Goal: Register for event/course

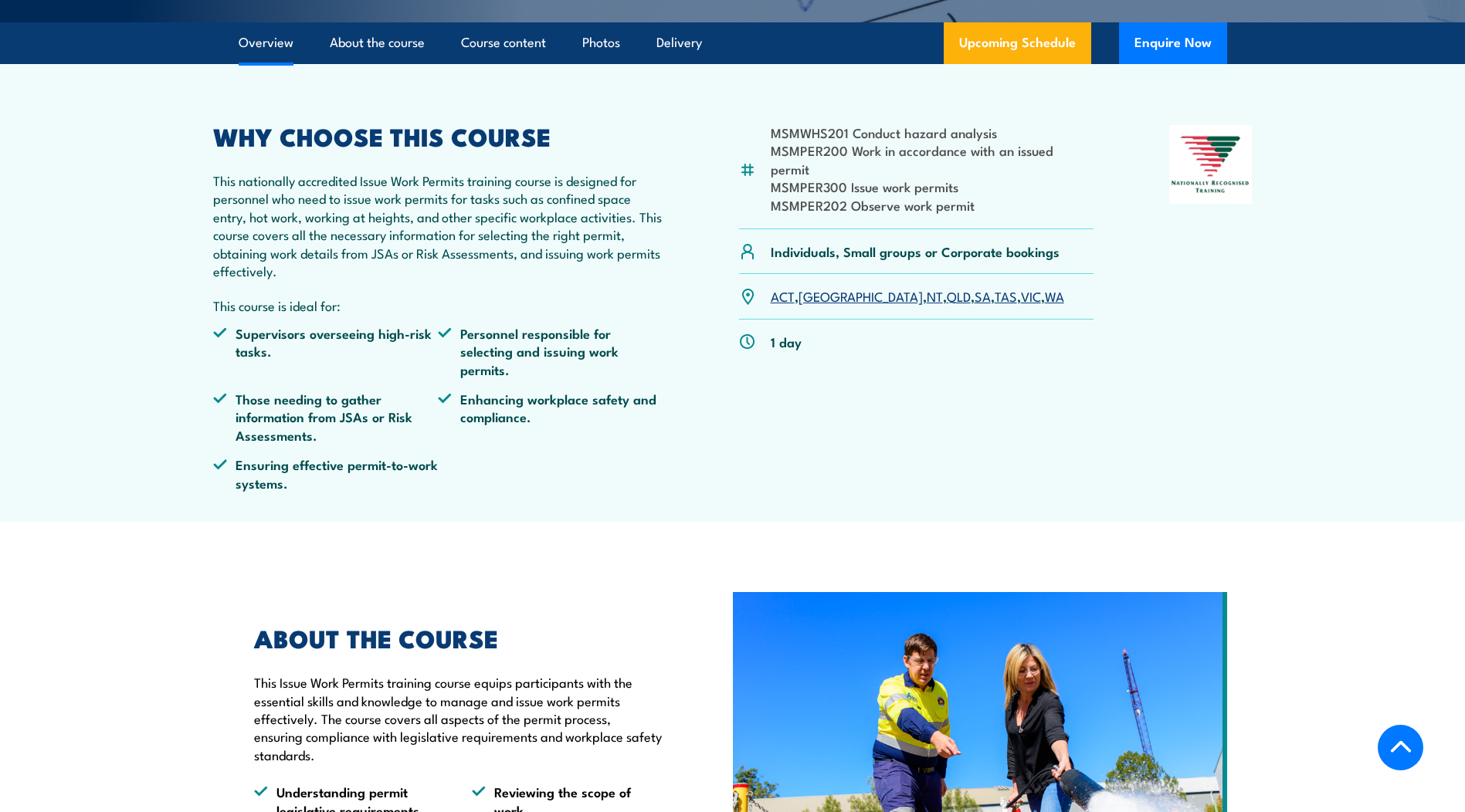
scroll to position [463, 0]
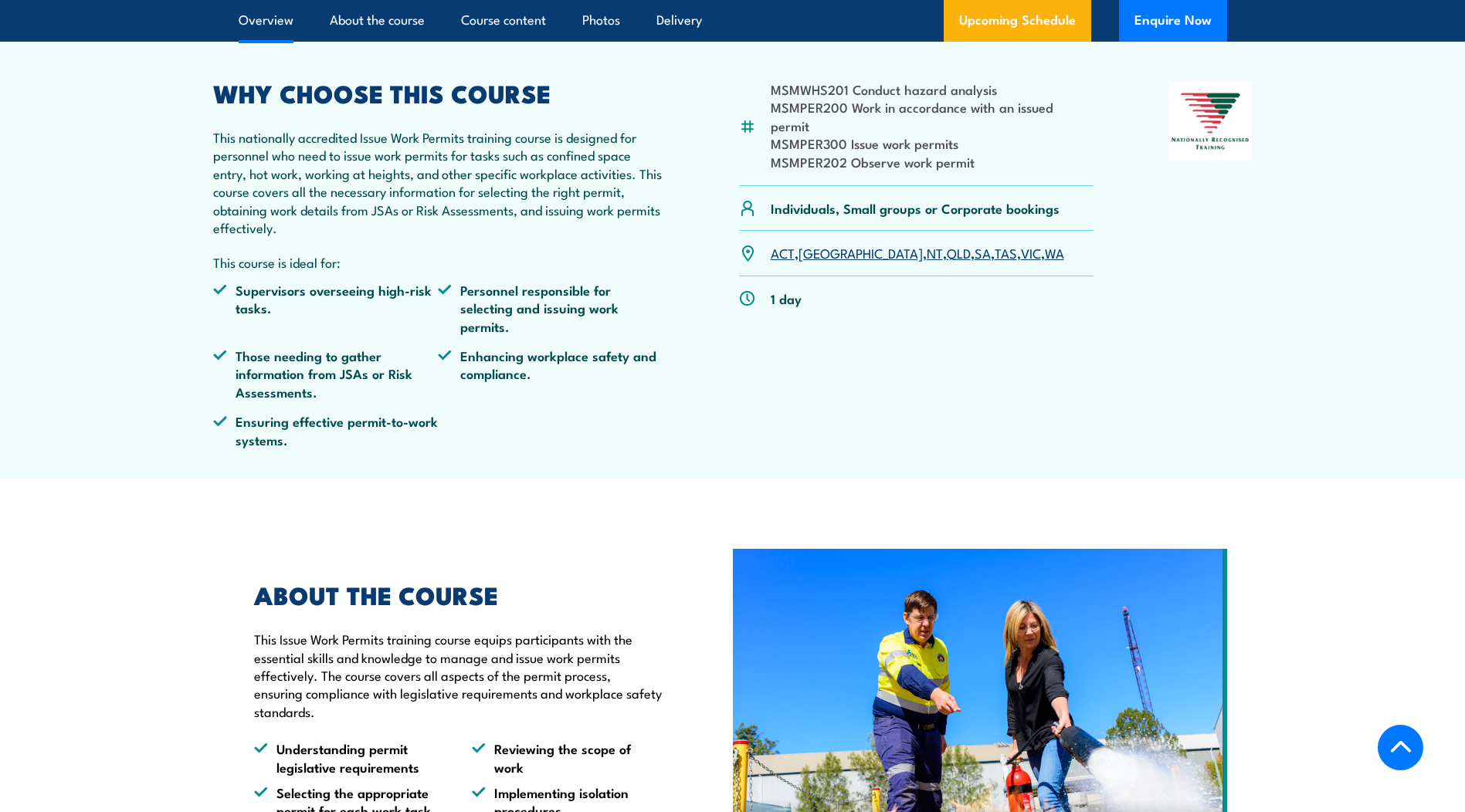
click at [974, 243] on link "SA" at bounding box center [982, 252] width 16 height 19
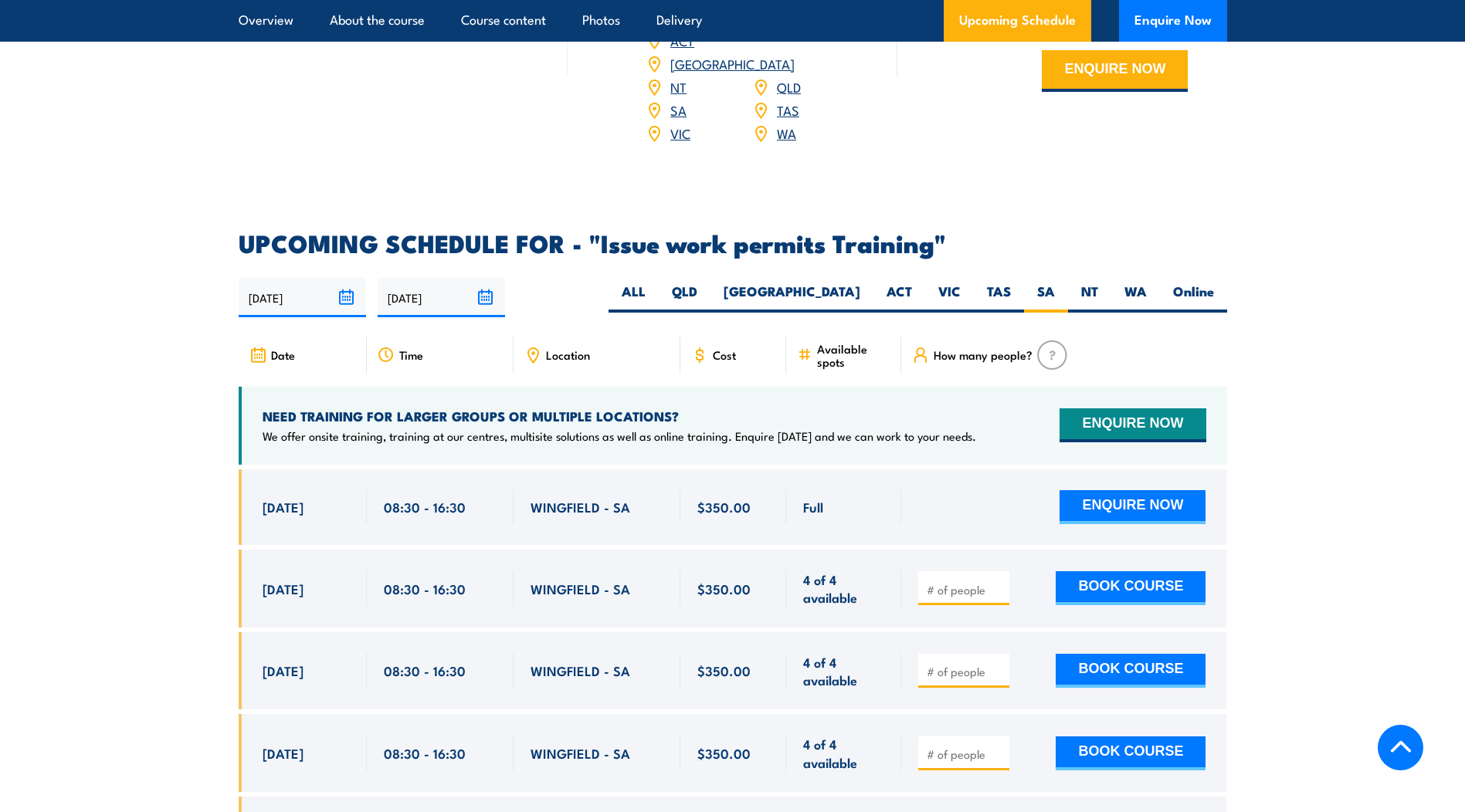
scroll to position [2363, 0]
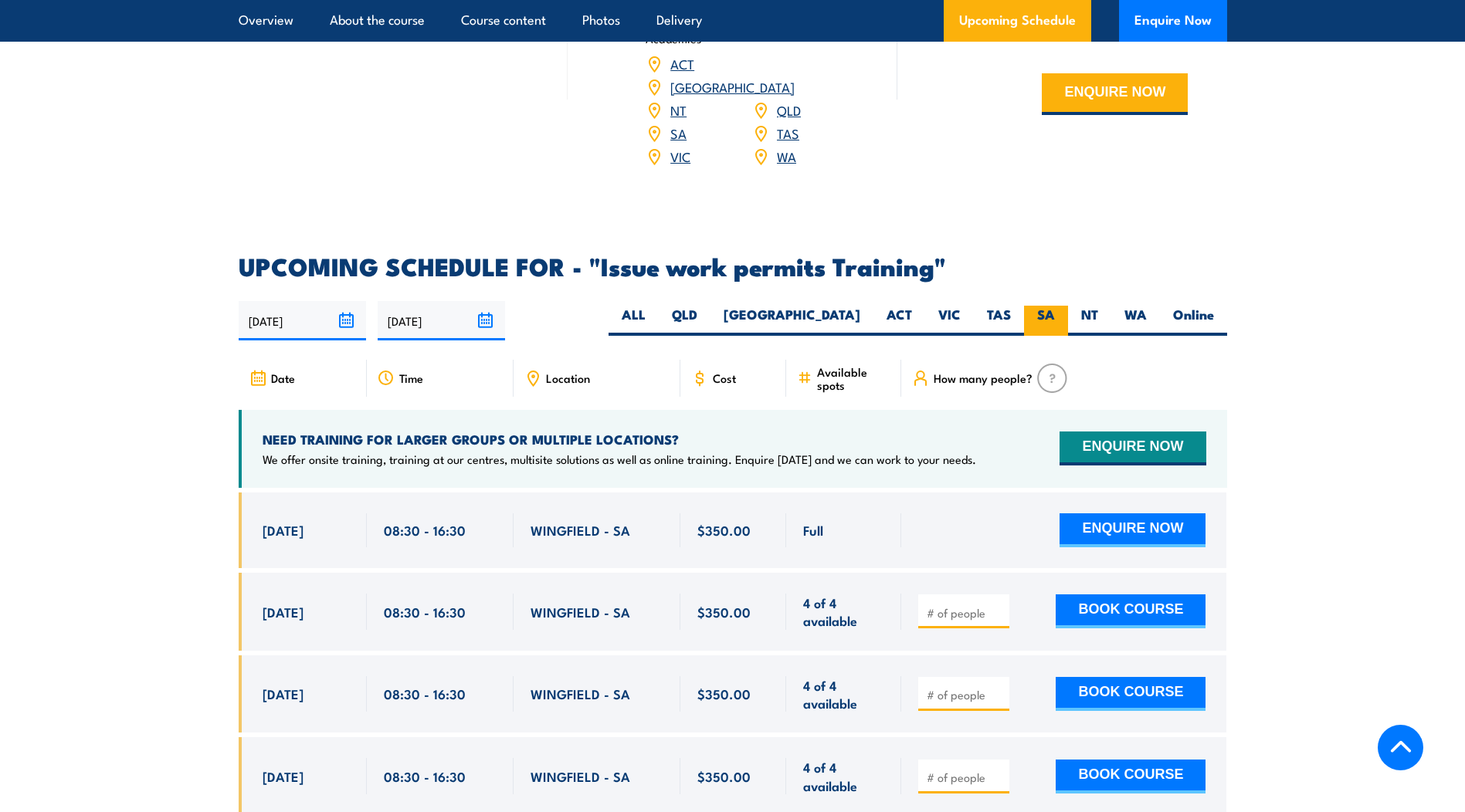
click at [1045, 306] on label "SA" at bounding box center [1046, 321] width 44 height 30
click at [1055, 306] on input "SA" at bounding box center [1060, 311] width 10 height 10
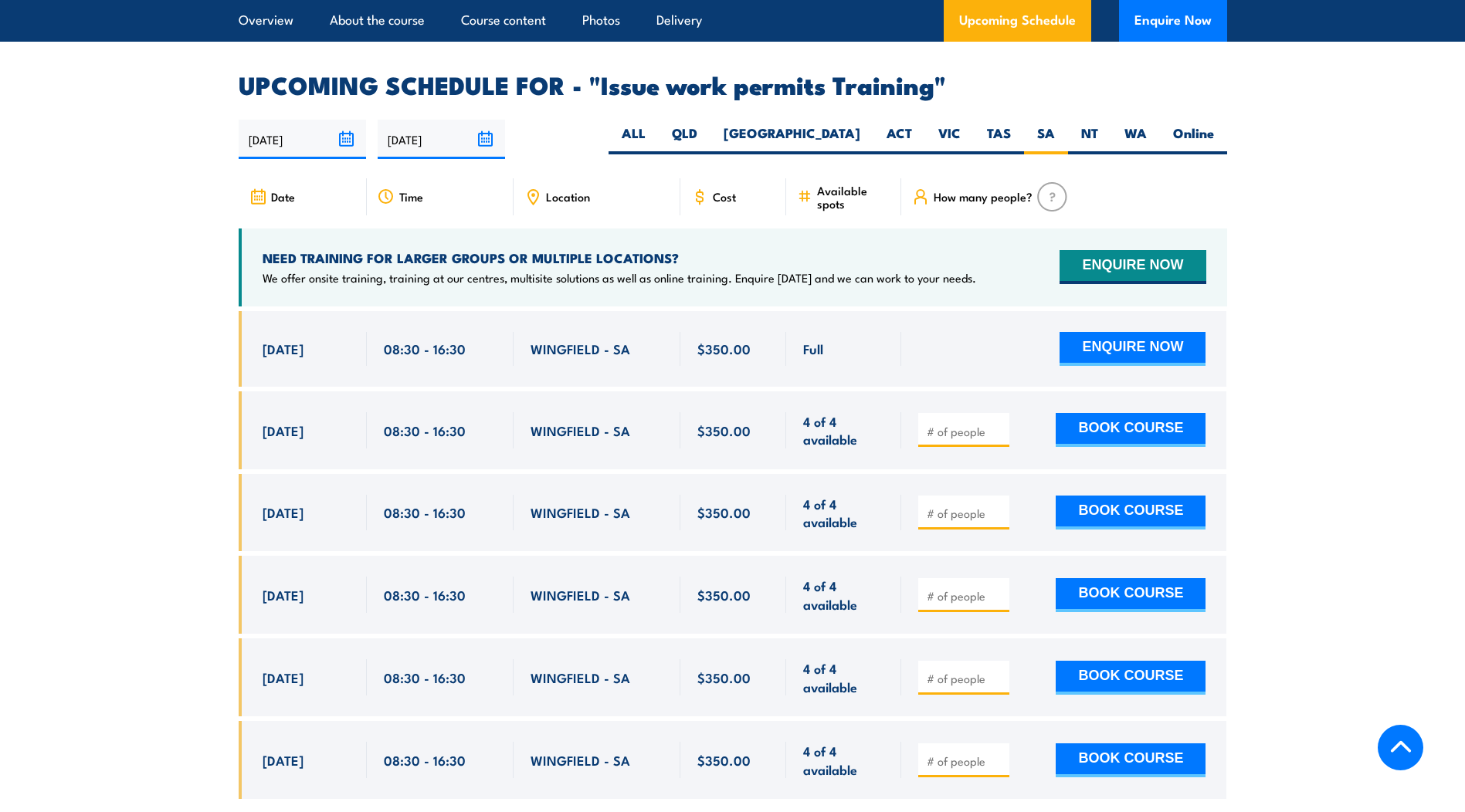
scroll to position [2517, 0]
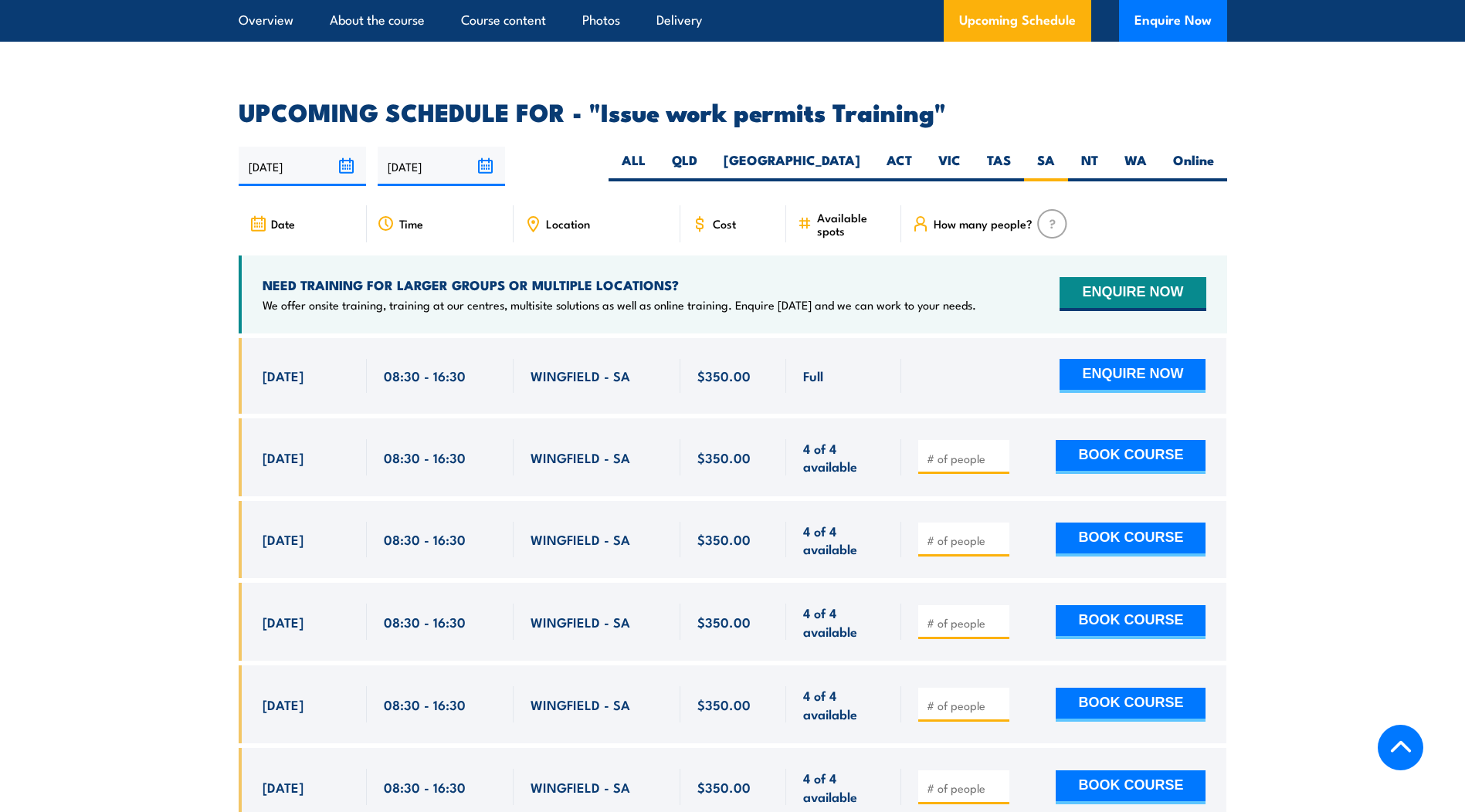
click at [531, 215] on icon at bounding box center [533, 224] width 17 height 17
